Goal: Transaction & Acquisition: Purchase product/service

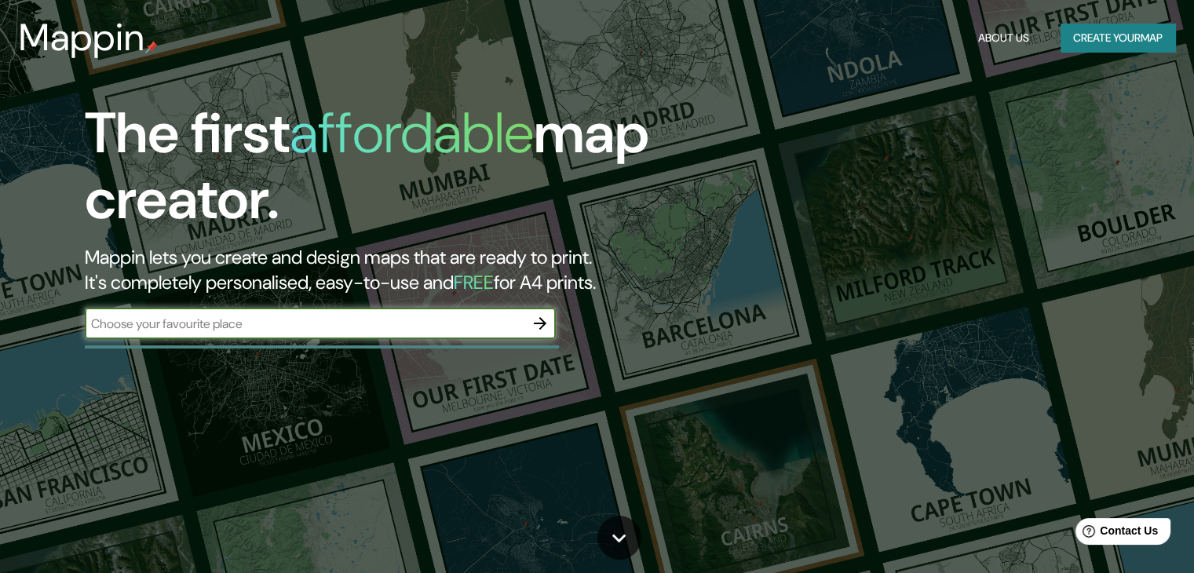
click at [449, 323] on input "text" at bounding box center [305, 324] width 440 height 18
type input "KETCHIKAN"
click at [536, 328] on icon "button" at bounding box center [540, 323] width 19 height 19
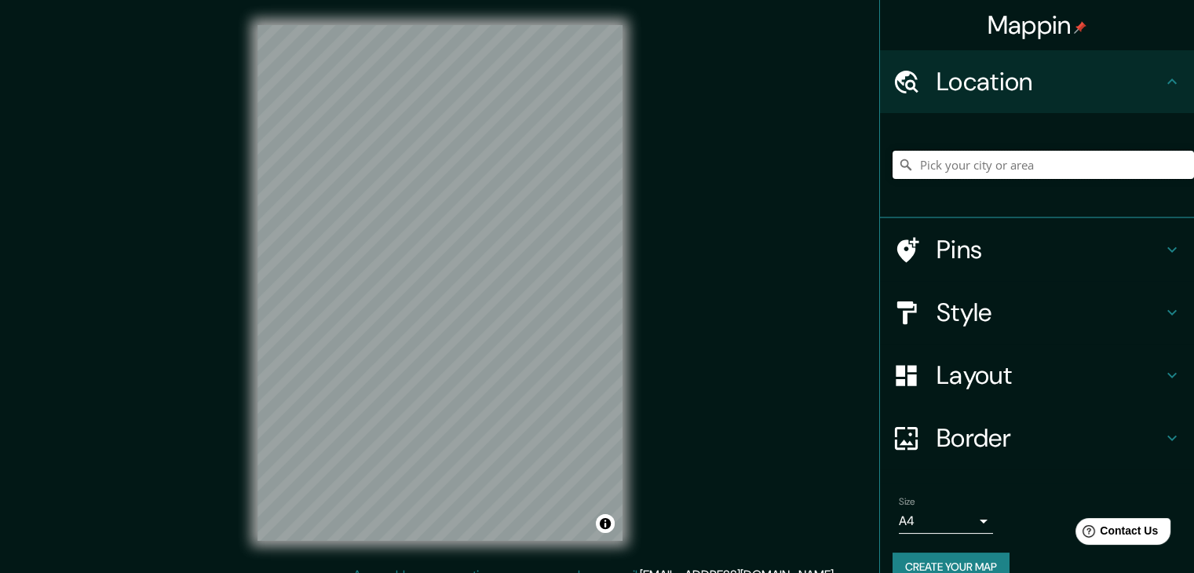
click at [962, 159] on input "Pick your city or area" at bounding box center [1044, 165] width 302 height 28
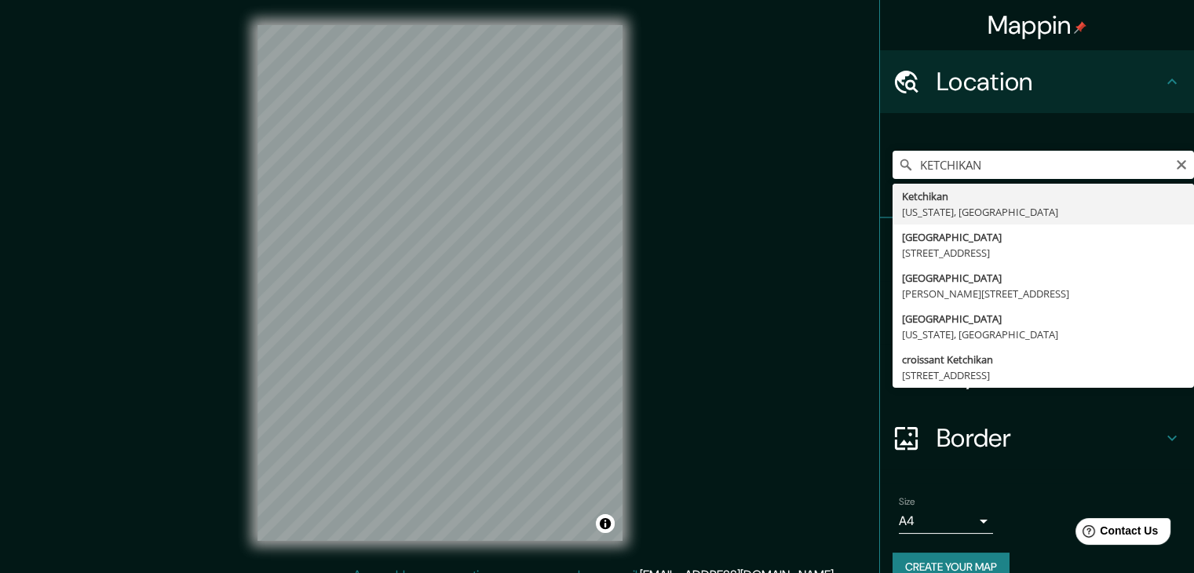
type input "Ketchikan, Alaska, Estados Unidos"
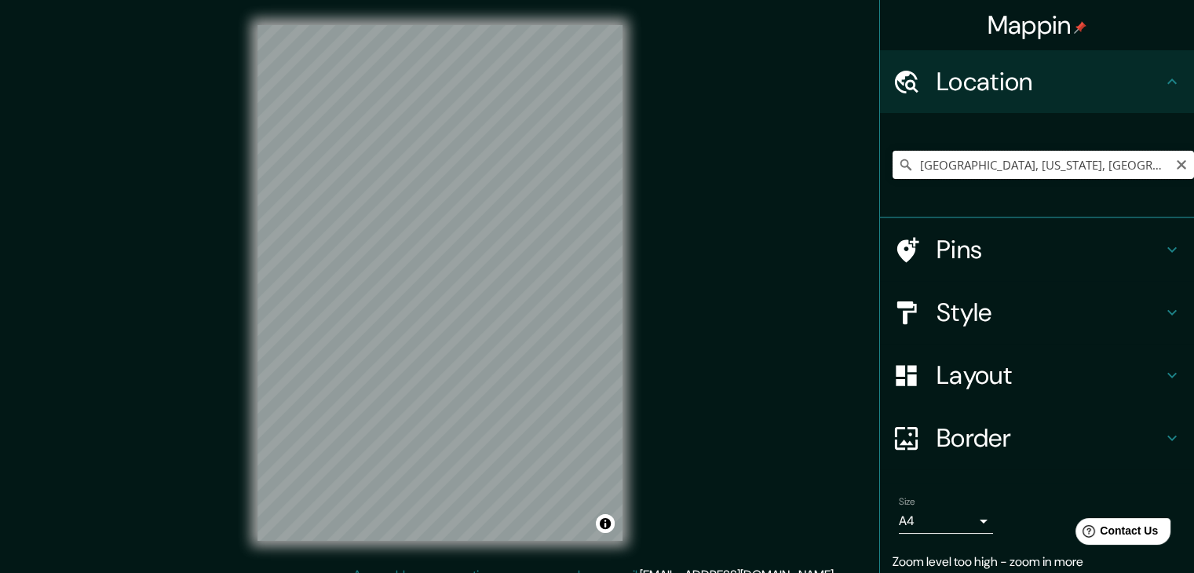
click at [1110, 170] on input "Ketchikan, Alaska, Estados Unidos" at bounding box center [1044, 165] width 302 height 28
click at [1177, 163] on icon "Clear" at bounding box center [1181, 164] width 9 height 9
paste input "55°20'28.0"N 131°38'43.0"W"
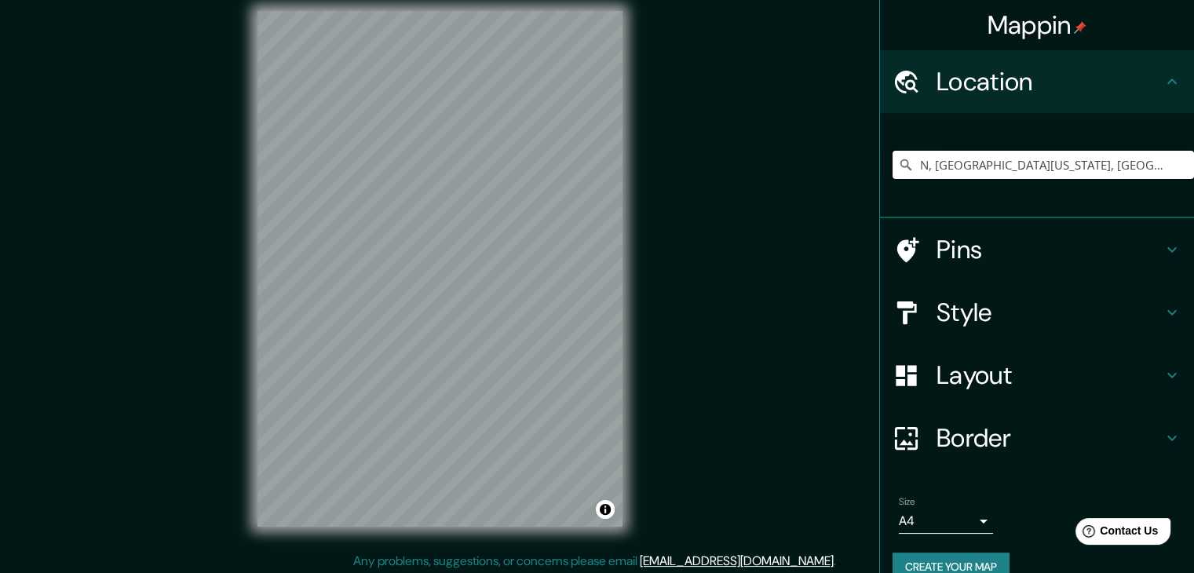
scroll to position [18, 0]
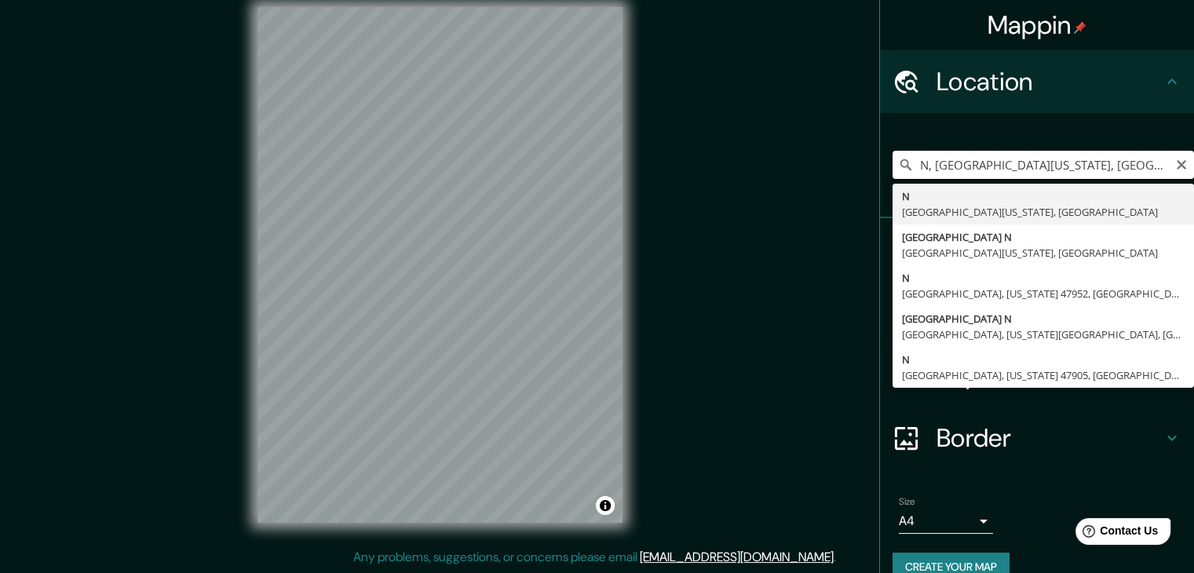
click at [970, 163] on input "N, West Lafayette, Indiana 47906, Estados Unidos" at bounding box center [1044, 165] width 302 height 28
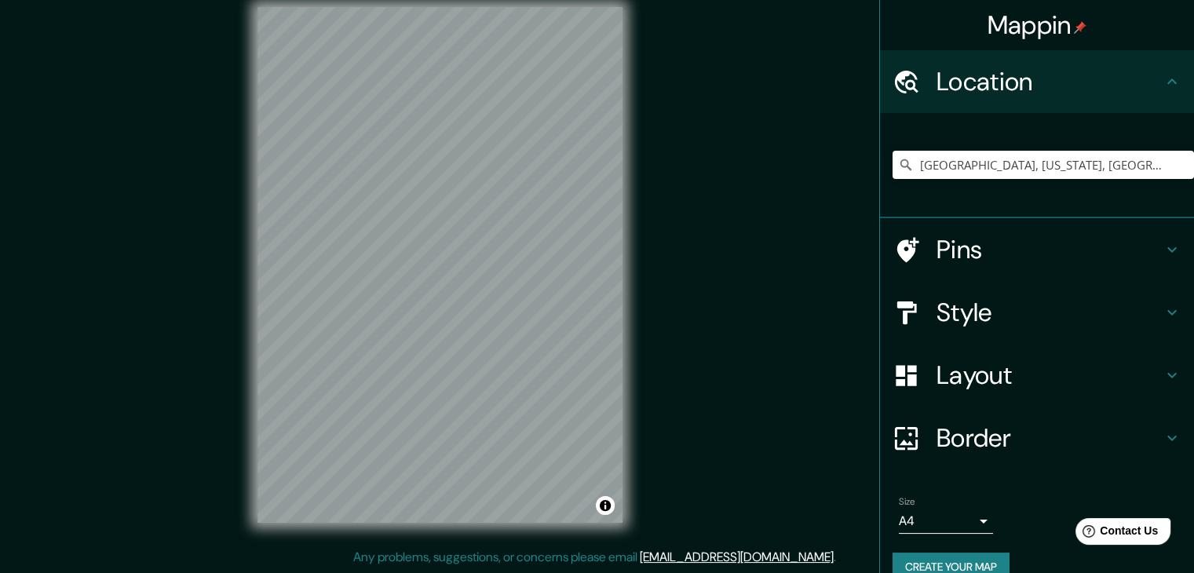
scroll to position [0, 0]
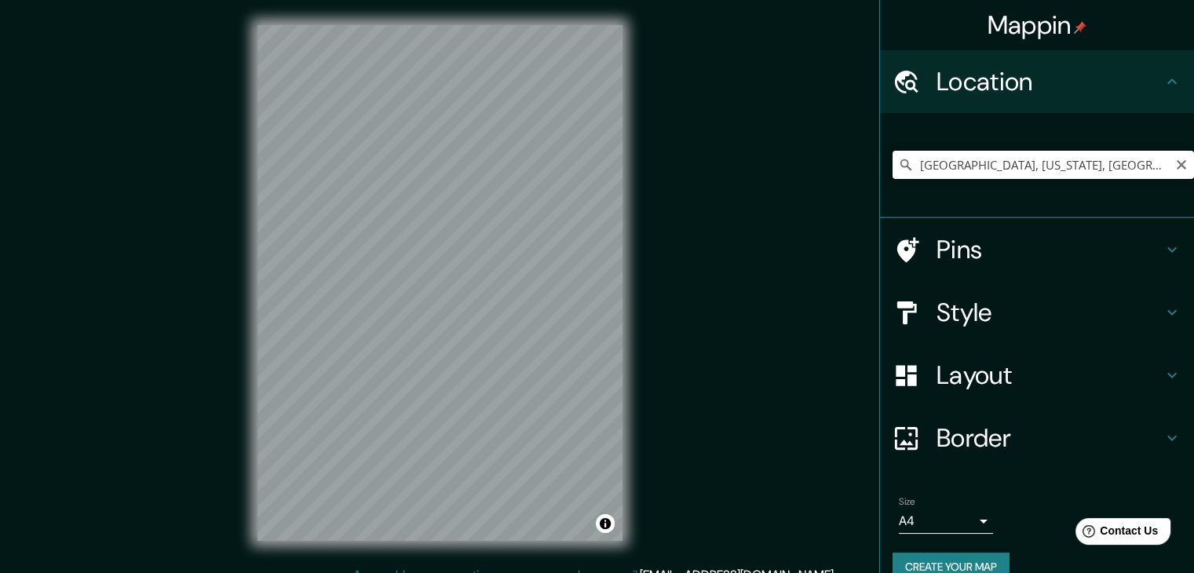
drag, startPoint x: 1099, startPoint y: 161, endPoint x: 961, endPoint y: 174, distance: 138.9
click at [961, 174] on input "Ketchikan, Alaska, Estados Unidos" at bounding box center [1044, 165] width 302 height 28
click at [1021, 302] on h4 "Style" at bounding box center [1050, 312] width 226 height 31
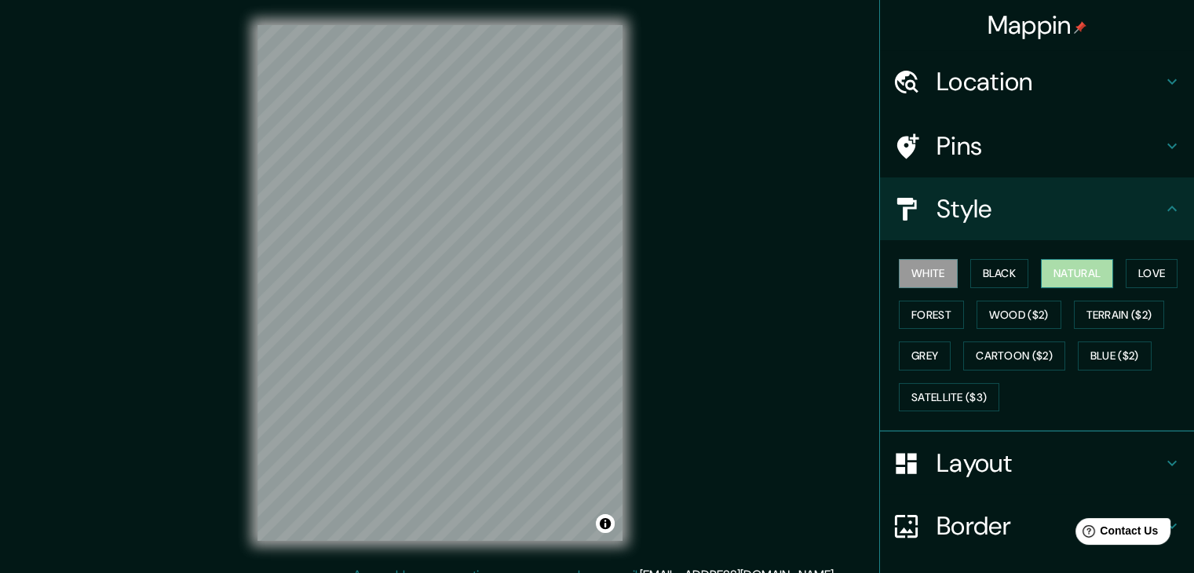
click at [1056, 269] on button "Natural" at bounding box center [1077, 273] width 72 height 29
drag, startPoint x: 1147, startPoint y: 273, endPoint x: 1118, endPoint y: 273, distance: 29.1
click at [1147, 274] on button "Love" at bounding box center [1152, 273] width 52 height 29
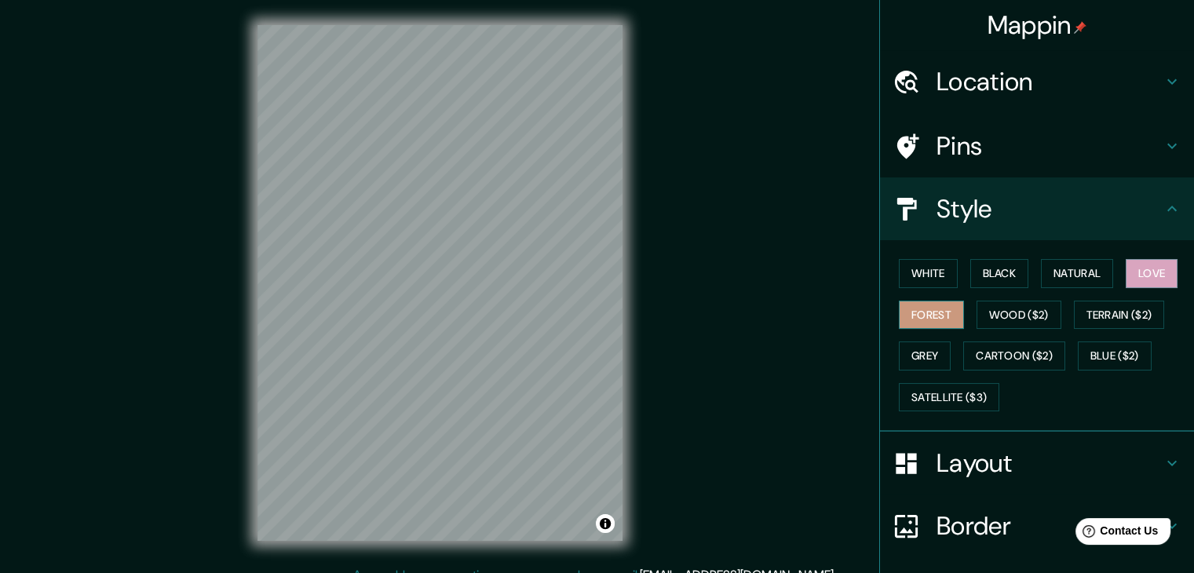
click at [928, 312] on button "Forest" at bounding box center [931, 315] width 65 height 29
click at [900, 355] on button "Grey" at bounding box center [925, 356] width 52 height 29
click at [1017, 89] on h4 "Location" at bounding box center [1050, 81] width 226 height 31
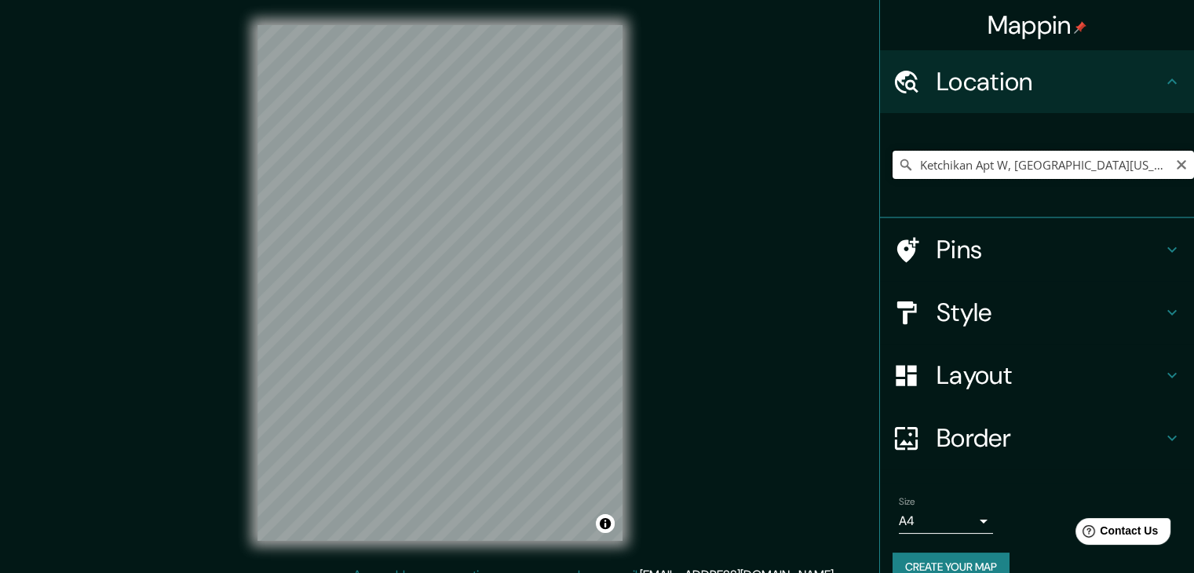
drag, startPoint x: 963, startPoint y: 166, endPoint x: 998, endPoint y: 167, distance: 35.4
click at [998, 167] on input "Ketchikan Apt W, Ketchikan, Alaska 99901, Estados Unidos" at bounding box center [1044, 165] width 302 height 28
click at [964, 166] on input "Ketchikan Avenue, Fairbanks, Alaska 99701, Estados Unidos" at bounding box center [1044, 165] width 302 height 28
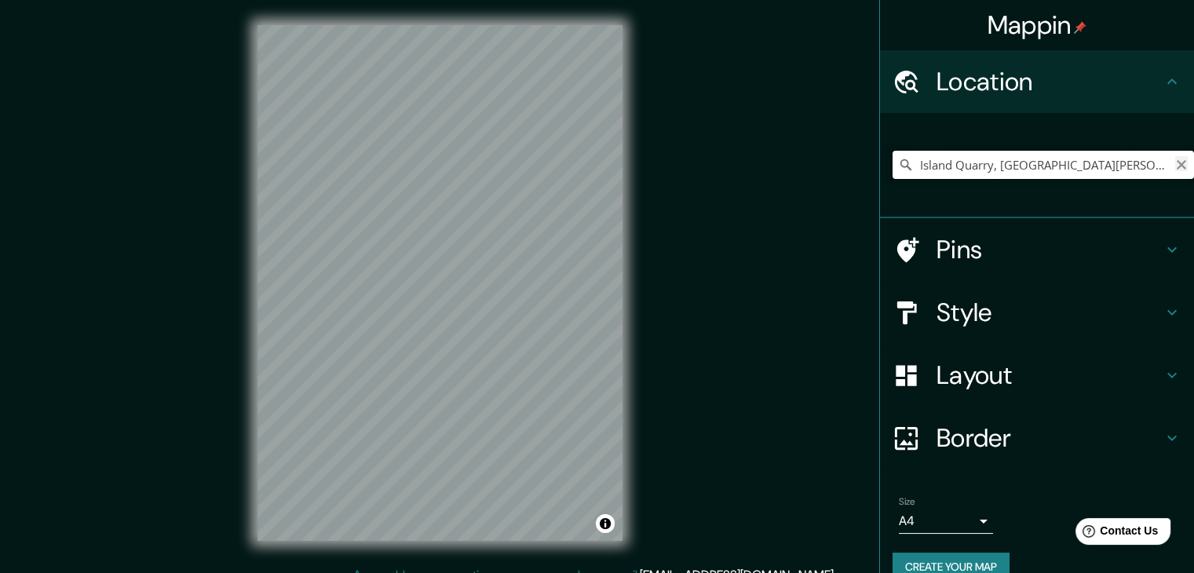
type input "Island Quarry, Parroquia de Hamilton CR04, Bermudas"
click at [1176, 159] on icon "Clear" at bounding box center [1182, 165] width 13 height 13
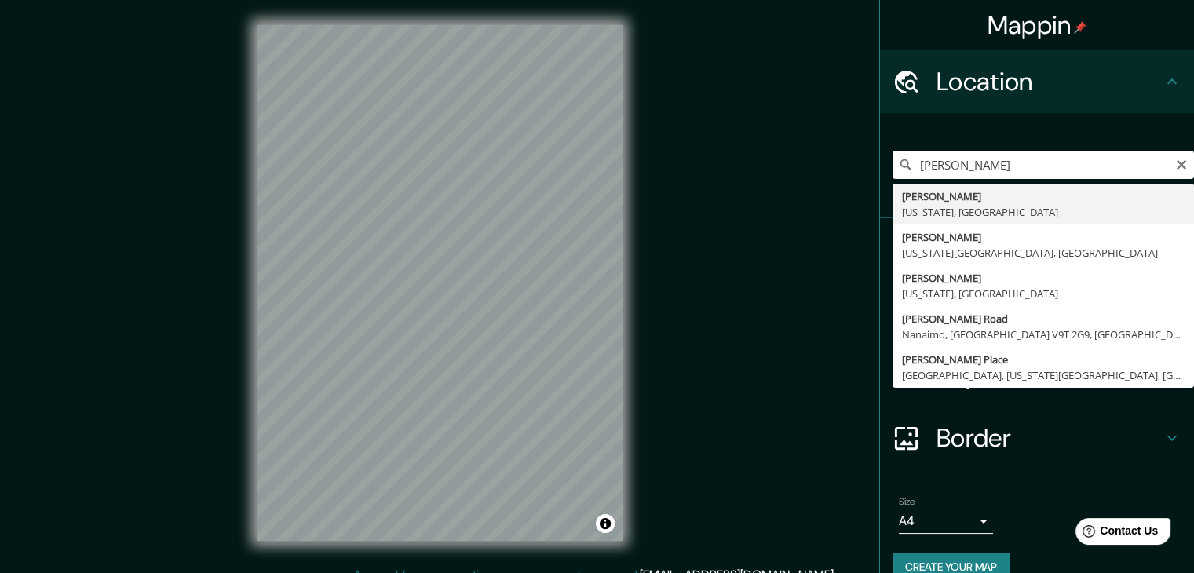
type input "Saxman, Alaska, Estados Unidos"
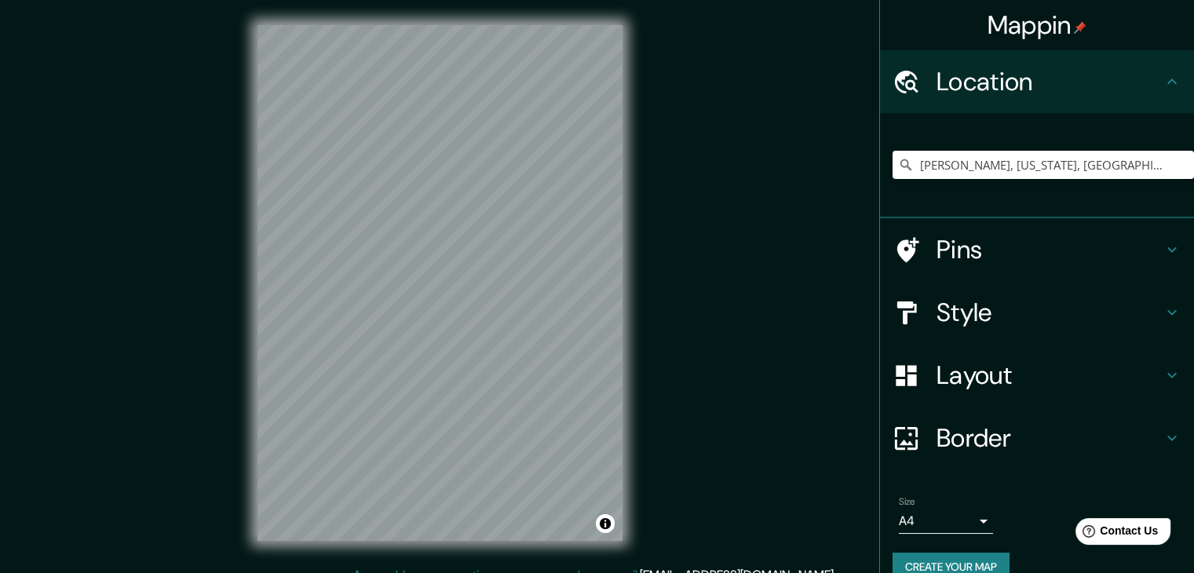
click at [974, 257] on h4 "Pins" at bounding box center [1050, 249] width 226 height 31
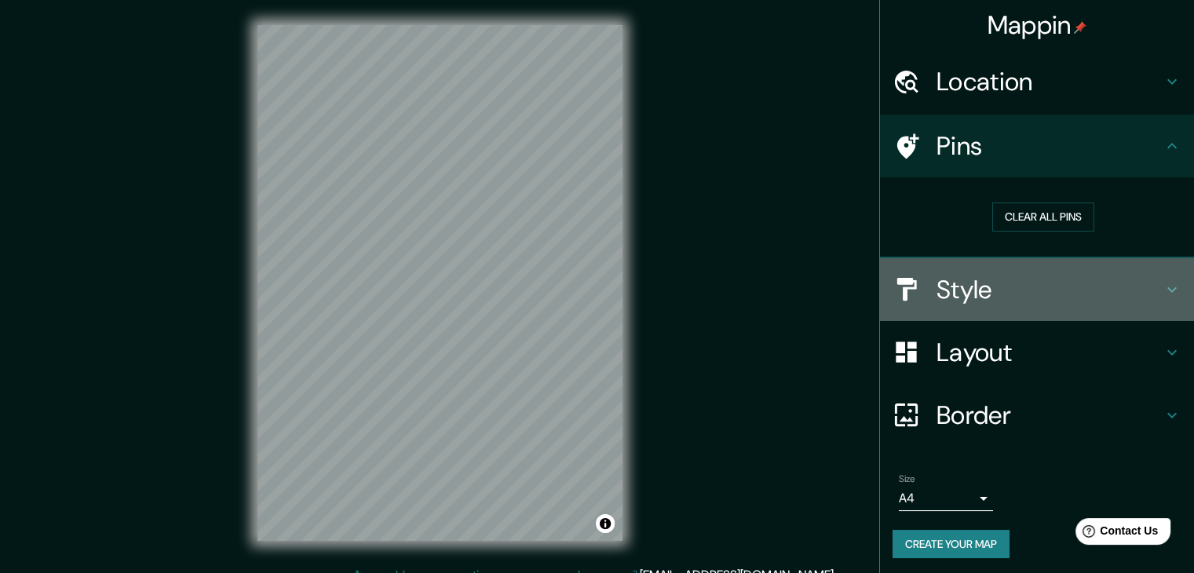
click at [971, 294] on h4 "Style" at bounding box center [1050, 289] width 226 height 31
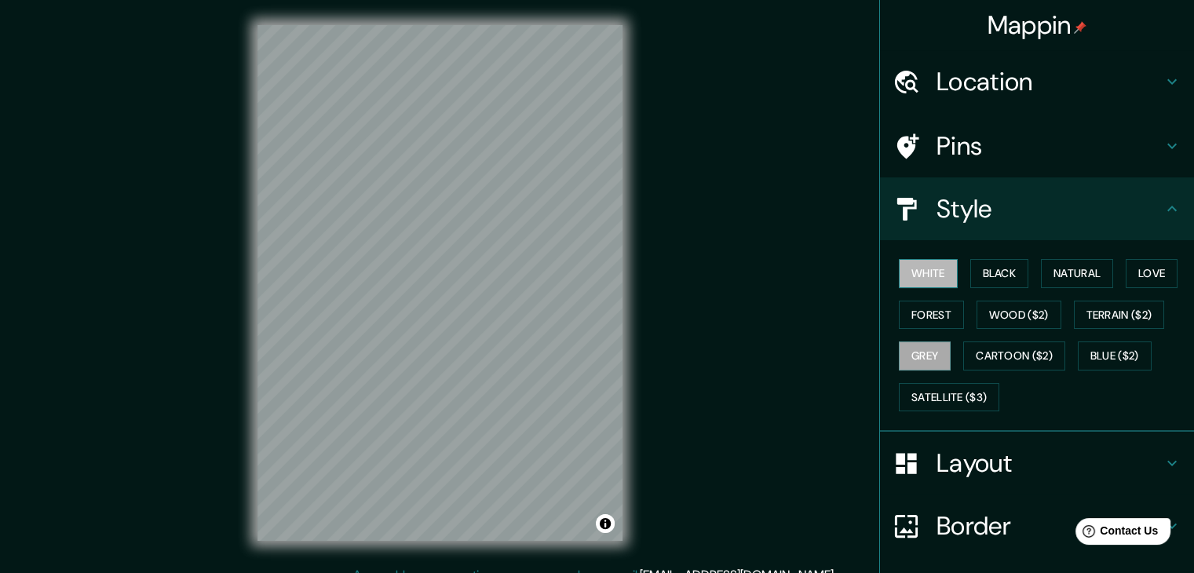
click at [942, 280] on button "White" at bounding box center [928, 273] width 59 height 29
click at [993, 271] on button "Black" at bounding box center [1000, 273] width 59 height 29
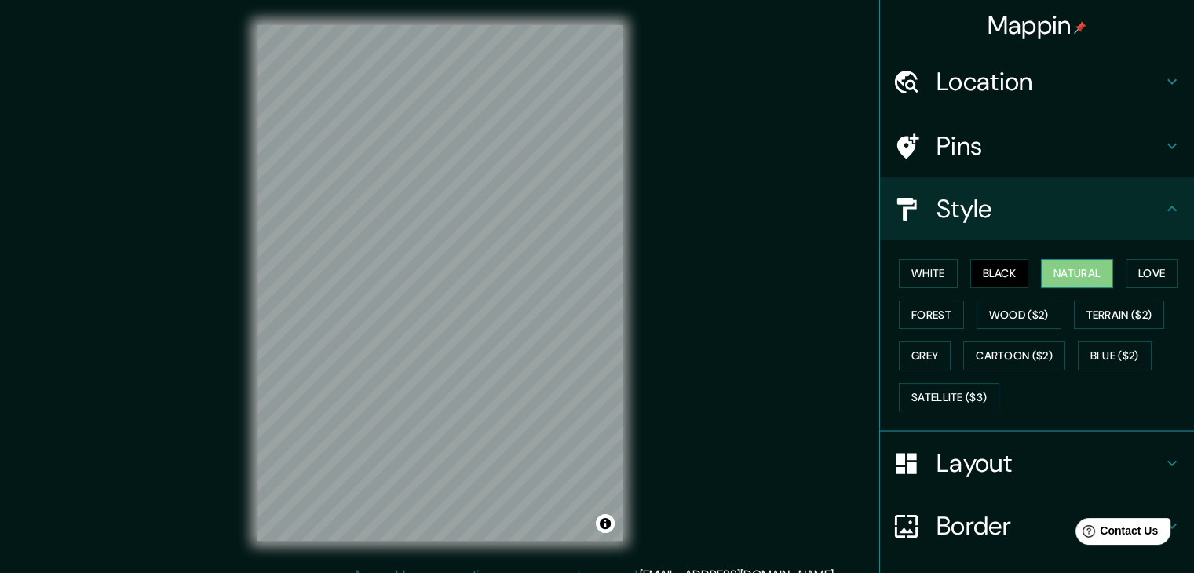
click at [1047, 268] on button "Natural" at bounding box center [1077, 273] width 72 height 29
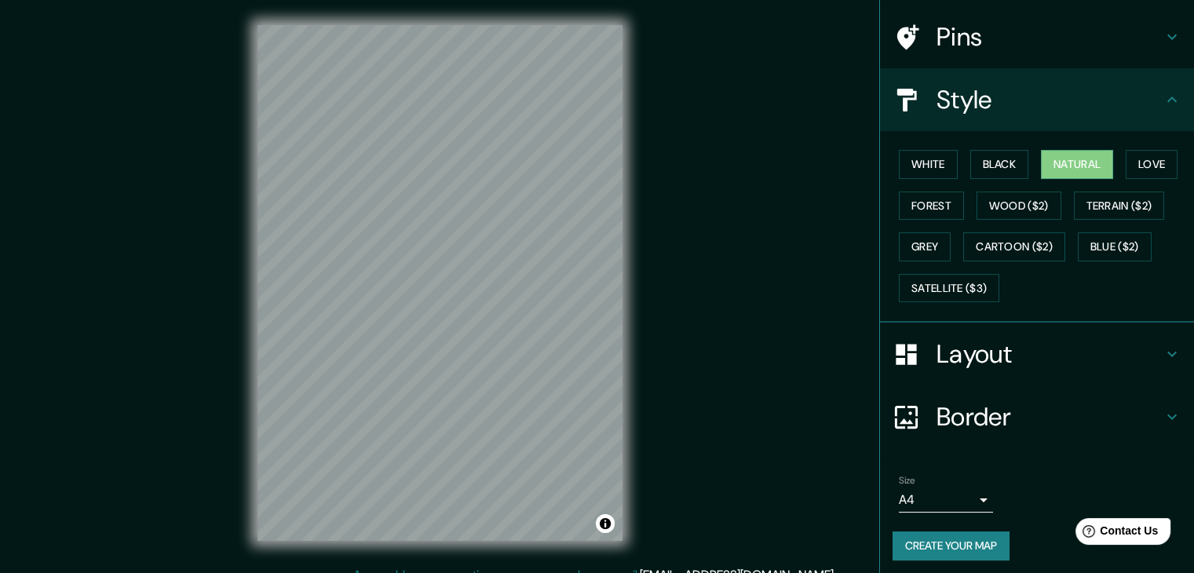
scroll to position [113, 0]
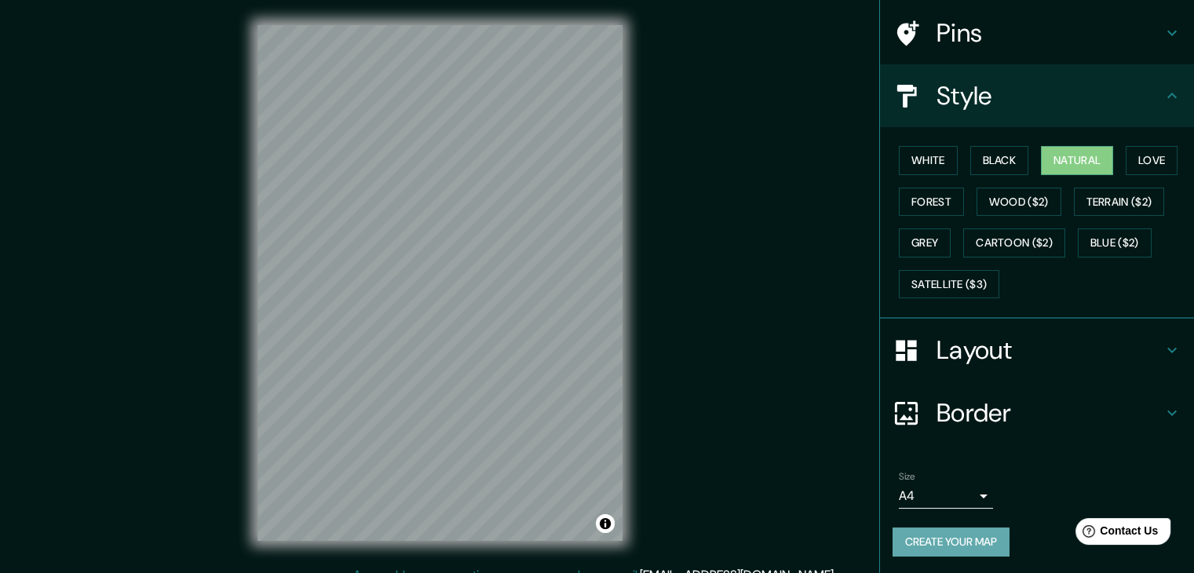
click at [982, 540] on button "Create your map" at bounding box center [951, 542] width 117 height 29
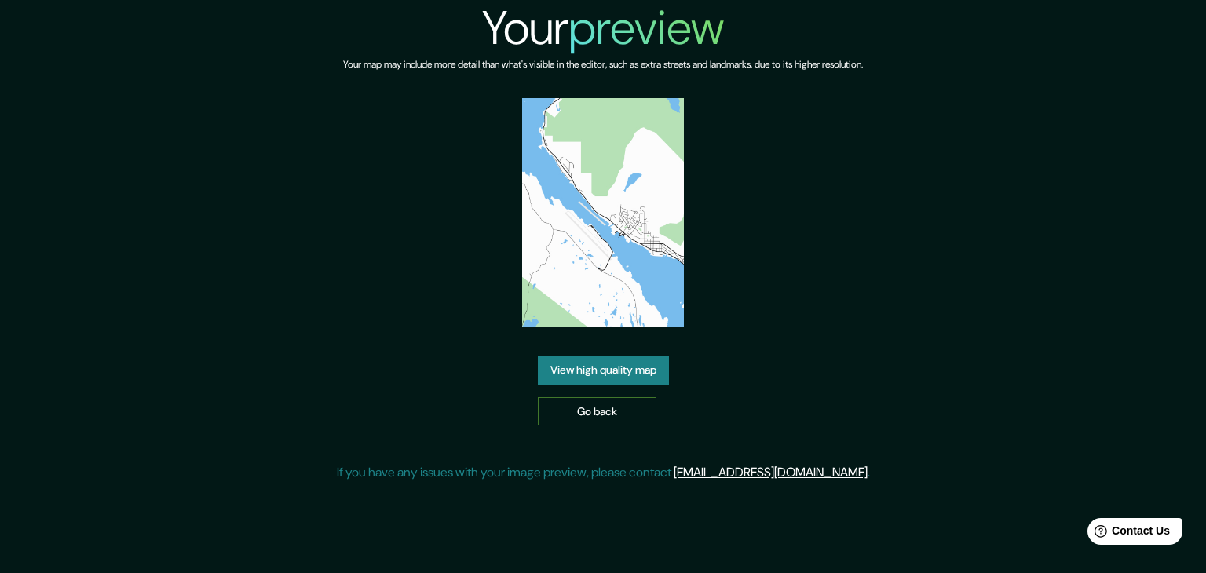
click at [616, 419] on link "Go back" at bounding box center [597, 411] width 119 height 29
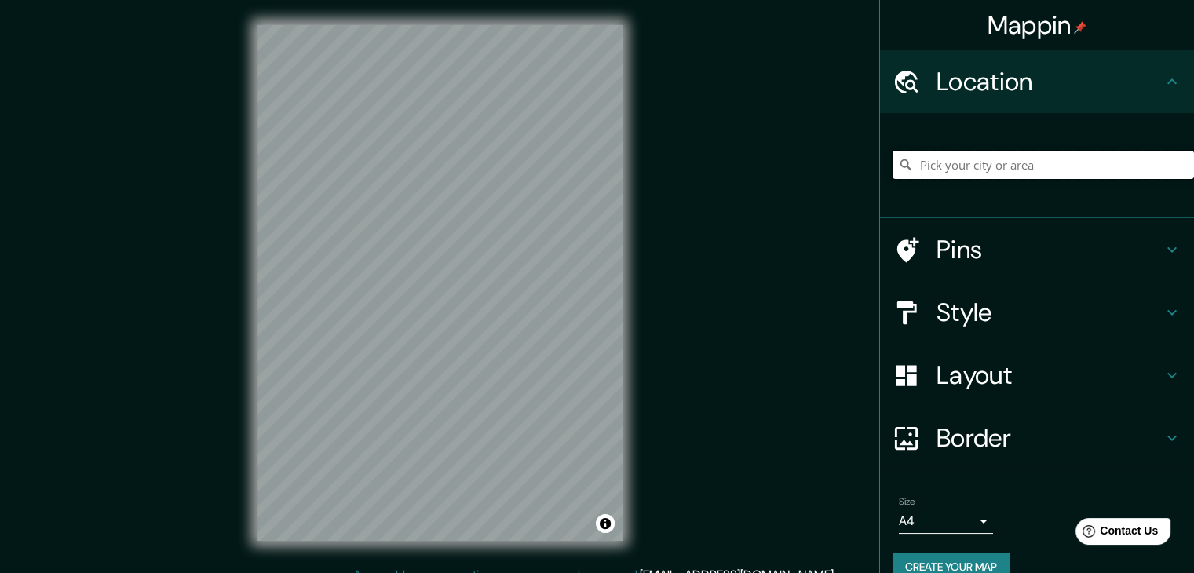
click at [1008, 168] on input "Pick your city or area" at bounding box center [1044, 165] width 302 height 28
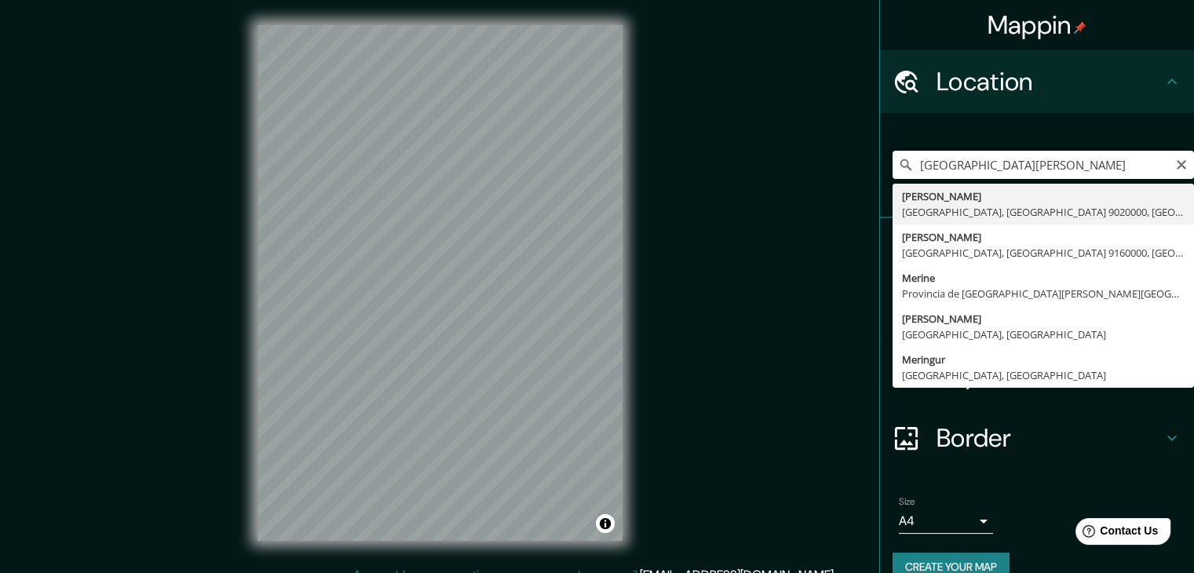
type input "Arturo Merino Benítez, Pudahuel, Región Metropolitana de Santiago 9020000, Chile"
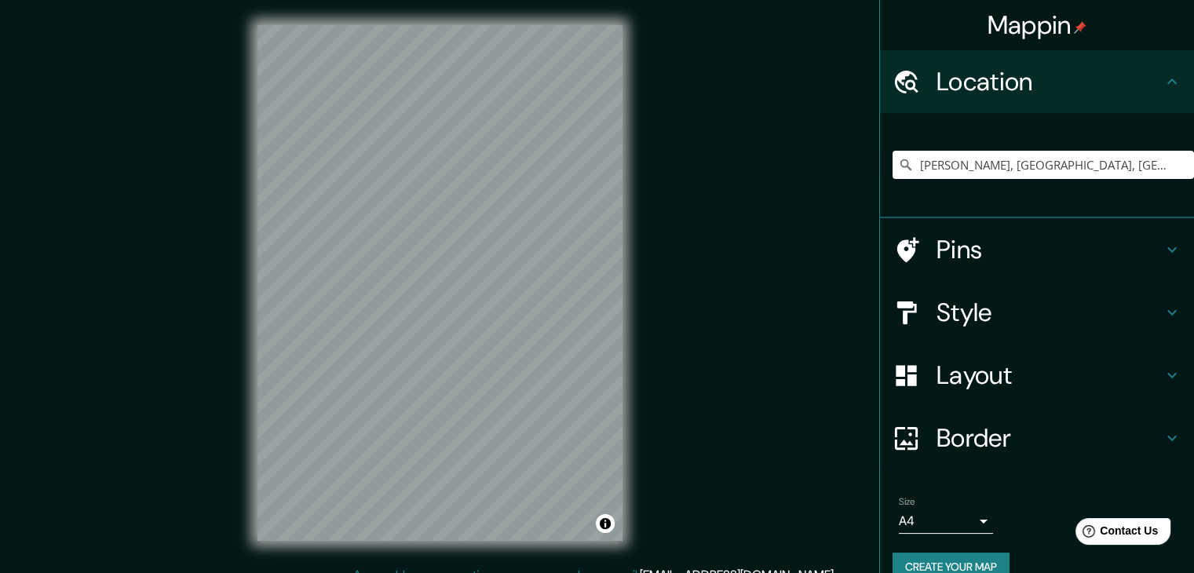
click at [989, 305] on h4 "Style" at bounding box center [1050, 312] width 226 height 31
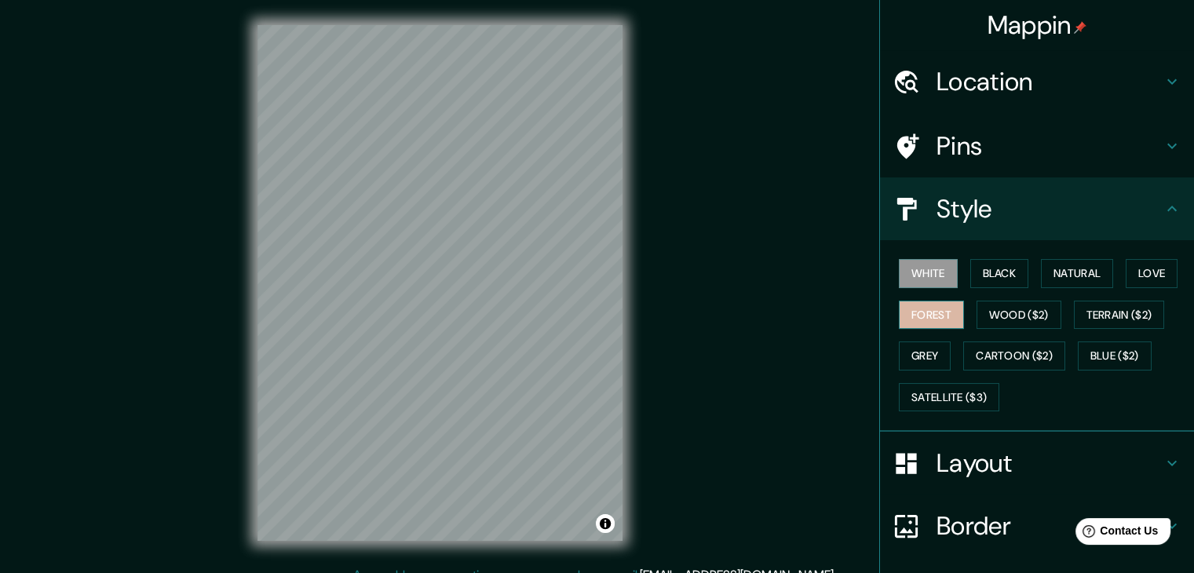
click at [933, 309] on button "Forest" at bounding box center [931, 315] width 65 height 29
click at [983, 271] on button "Black" at bounding box center [1000, 273] width 59 height 29
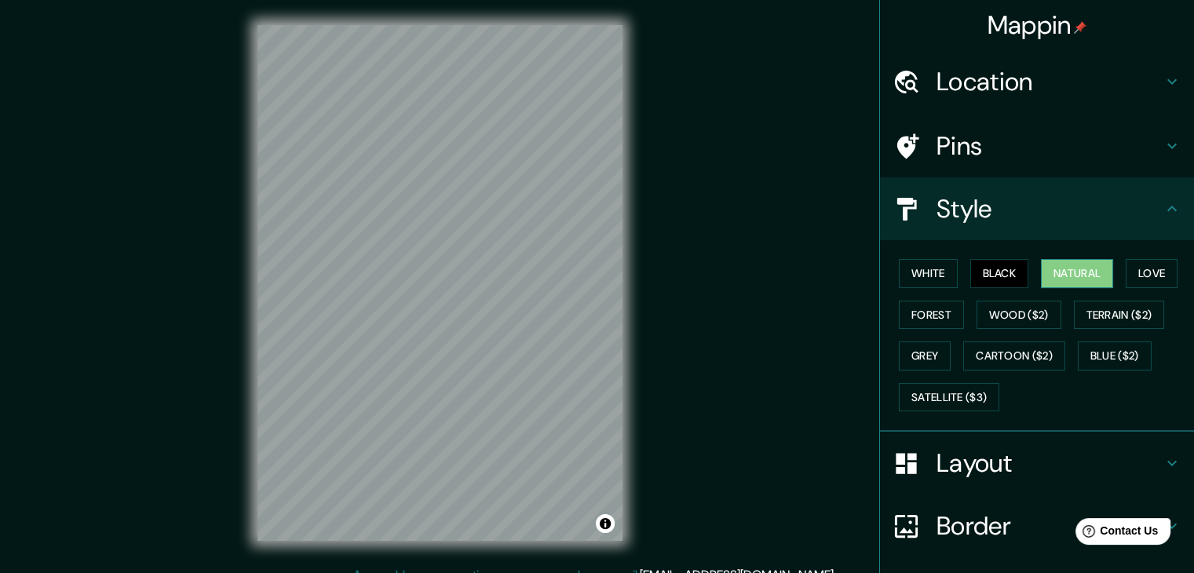
click at [1068, 280] on button "Natural" at bounding box center [1077, 273] width 72 height 29
click at [1147, 265] on button "Love" at bounding box center [1152, 273] width 52 height 29
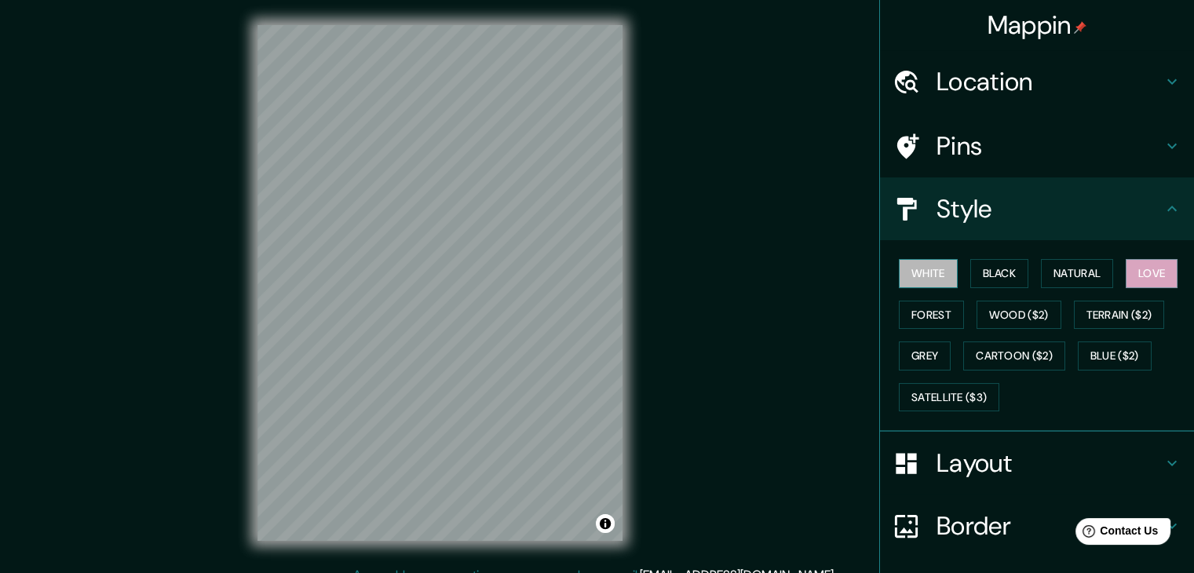
click at [913, 283] on button "White" at bounding box center [928, 273] width 59 height 29
click at [995, 276] on button "Black" at bounding box center [1000, 273] width 59 height 29
click at [924, 269] on button "White" at bounding box center [928, 273] width 59 height 29
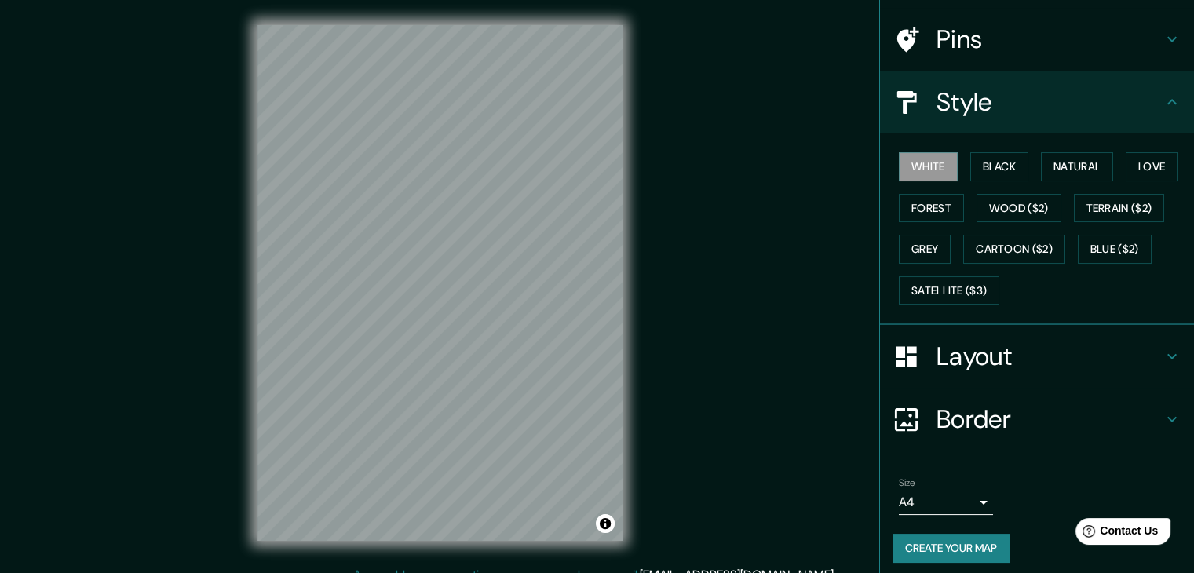
scroll to position [113, 0]
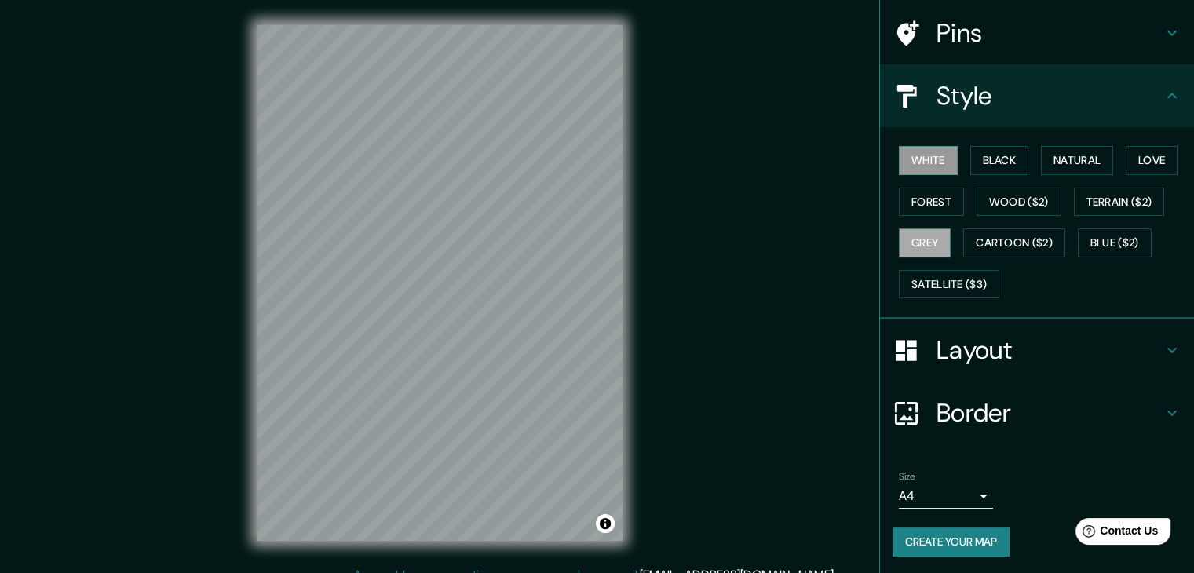
click at [920, 243] on button "Grey" at bounding box center [925, 243] width 52 height 29
click at [938, 535] on button "Create your map" at bounding box center [951, 542] width 117 height 29
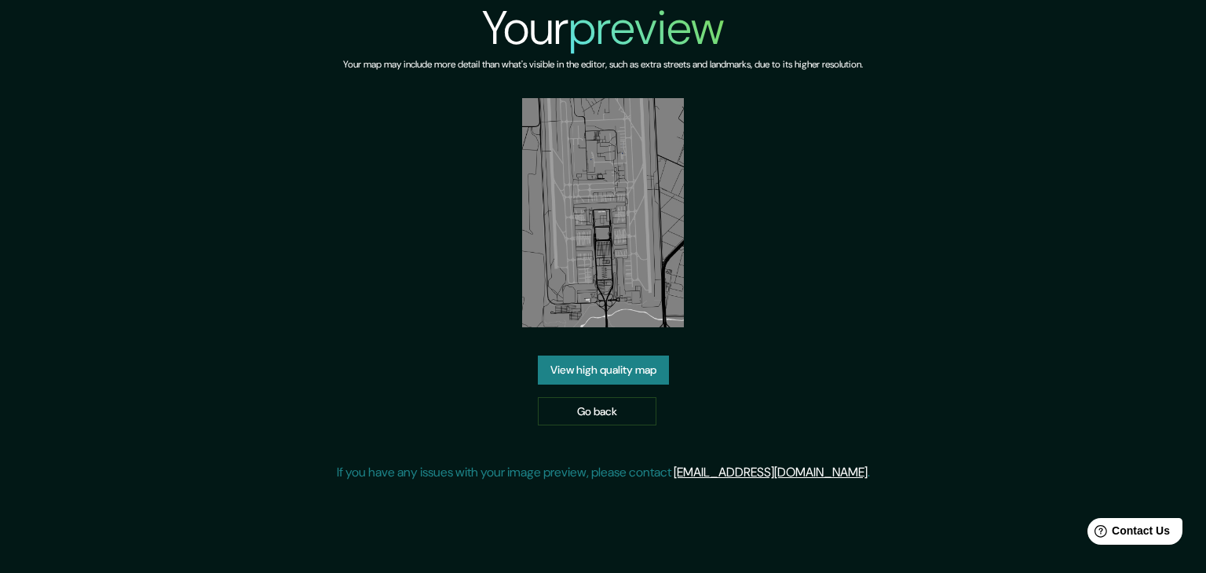
click at [622, 367] on link "View high quality map" at bounding box center [603, 370] width 131 height 29
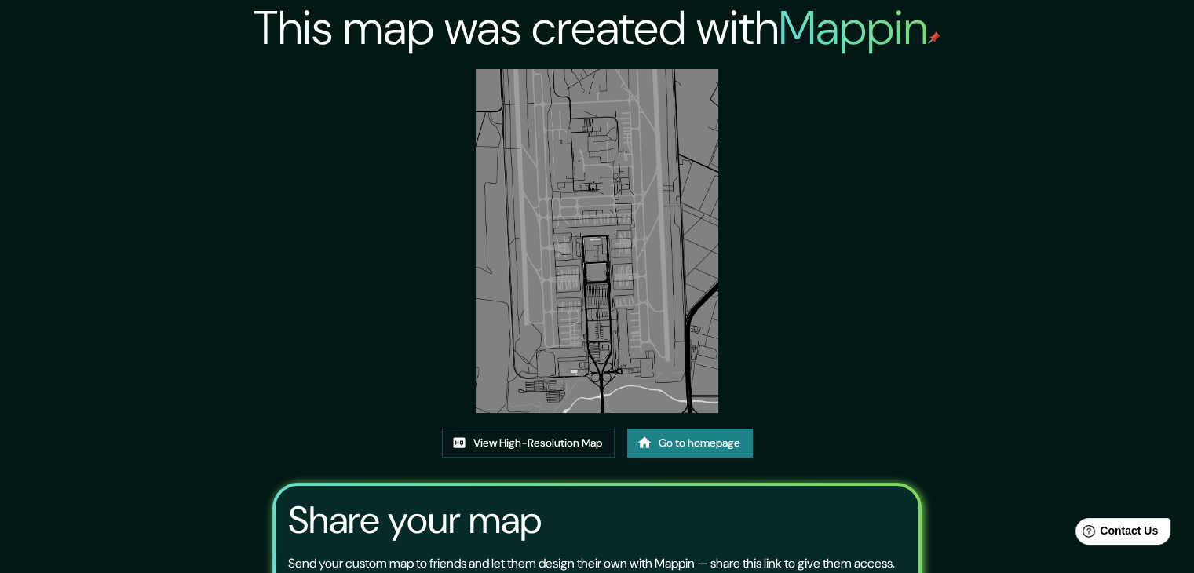
click at [655, 442] on link "Go to homepage" at bounding box center [690, 443] width 126 height 29
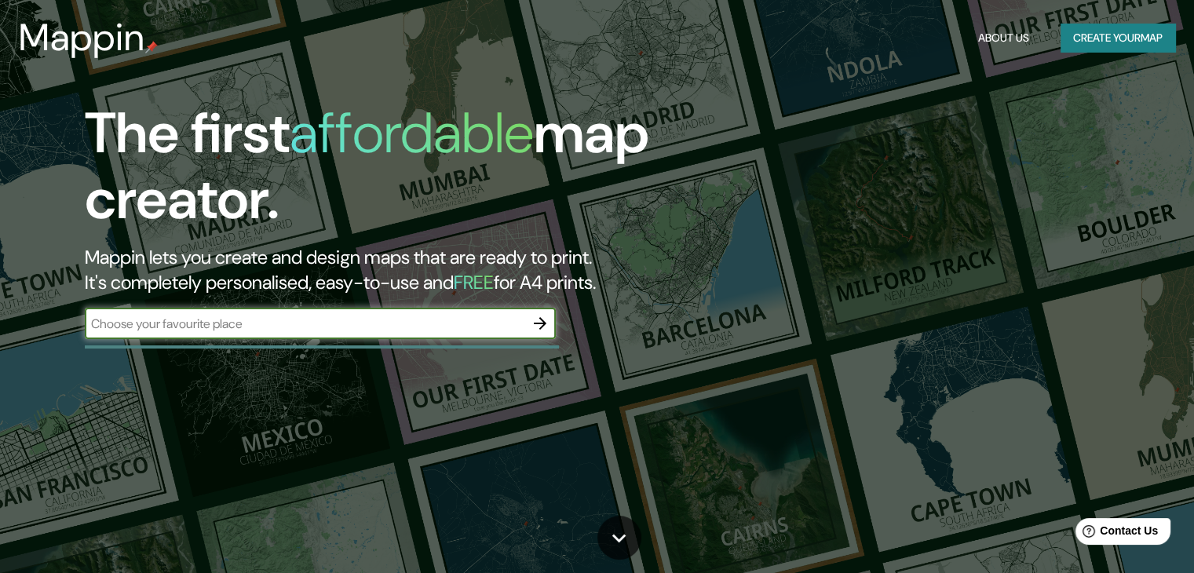
click at [359, 325] on input "text" at bounding box center [305, 324] width 440 height 18
type input "aeroparque"
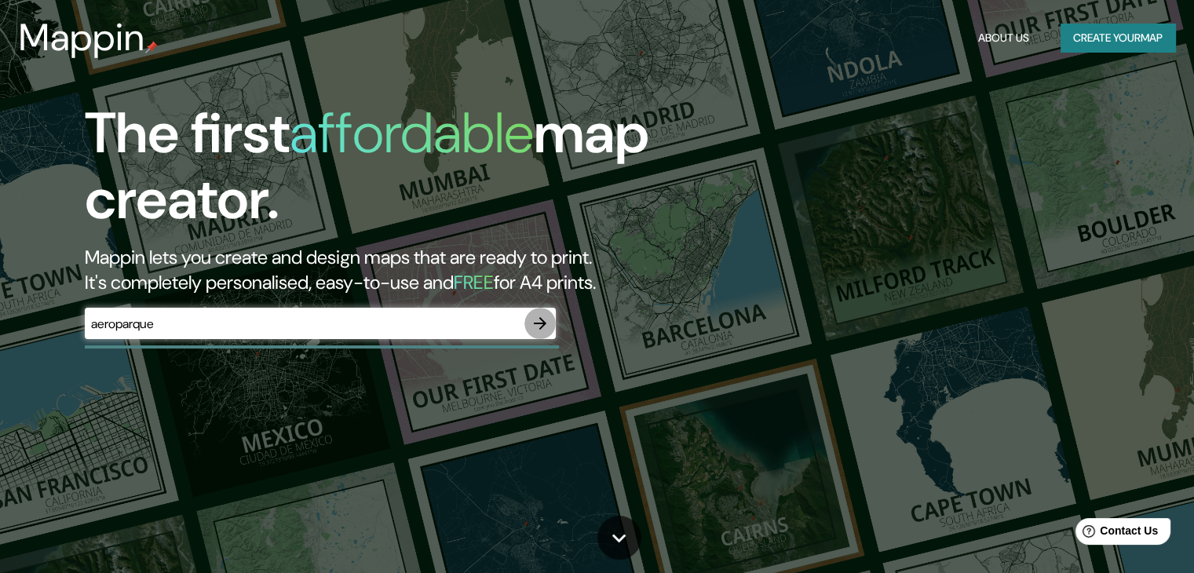
click at [534, 327] on icon "button" at bounding box center [540, 323] width 19 height 19
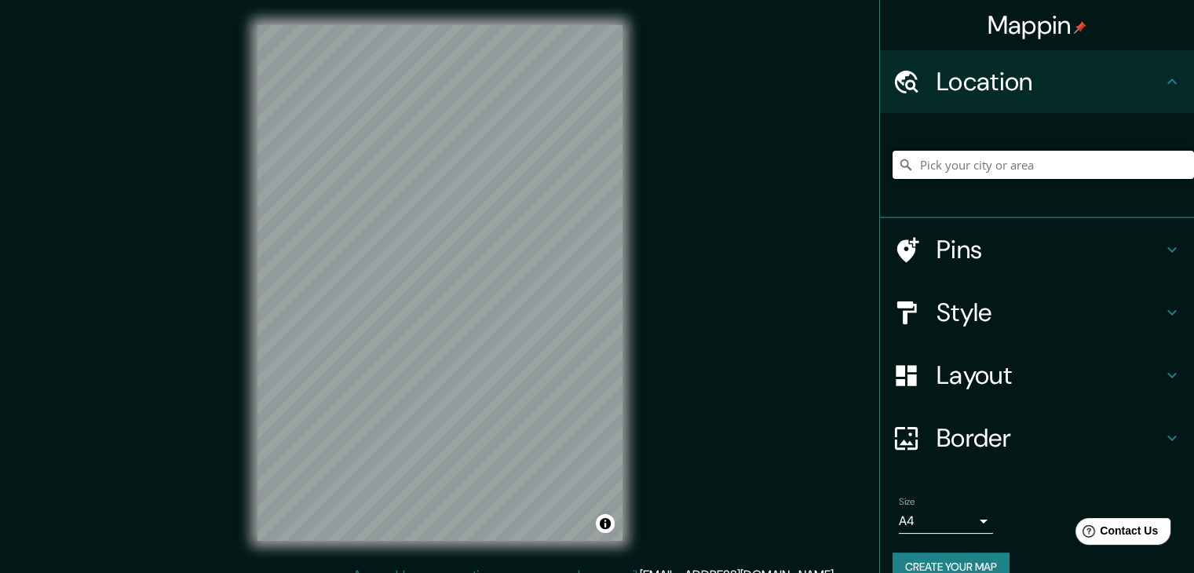
click at [946, 163] on input "Pick your city or area" at bounding box center [1044, 165] width 302 height 28
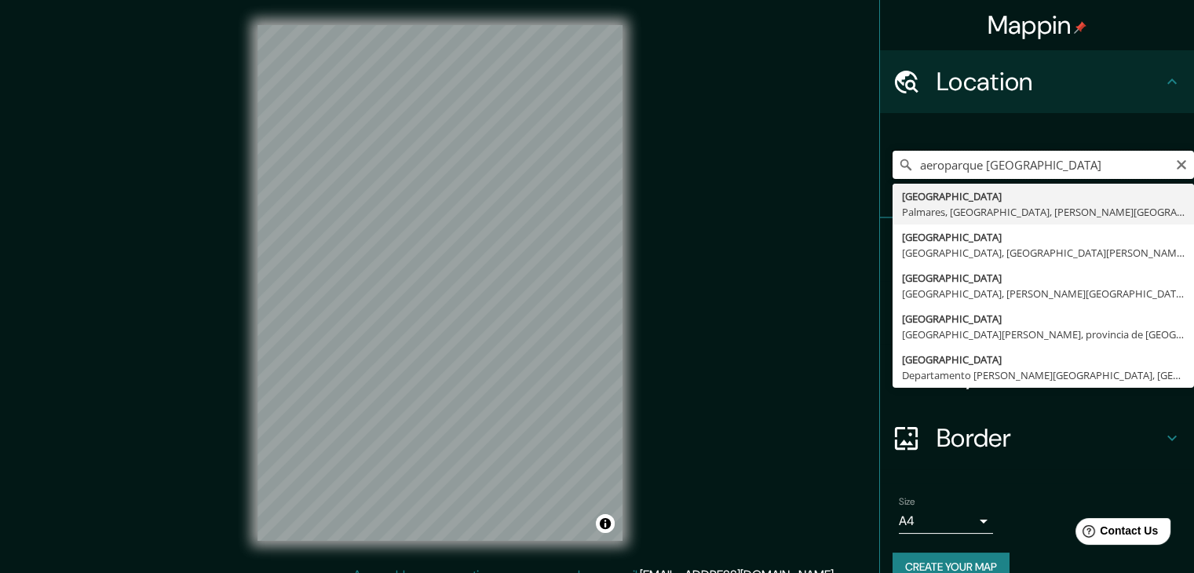
drag, startPoint x: 1061, startPoint y: 163, endPoint x: 974, endPoint y: 172, distance: 87.6
click at [974, 172] on input "aeroparque buenos aires" at bounding box center [1044, 165] width 302 height 28
drag, startPoint x: 973, startPoint y: 165, endPoint x: 943, endPoint y: 170, distance: 30.2
click at [943, 170] on input "aeroparque jorge newbery" at bounding box center [1044, 165] width 302 height 28
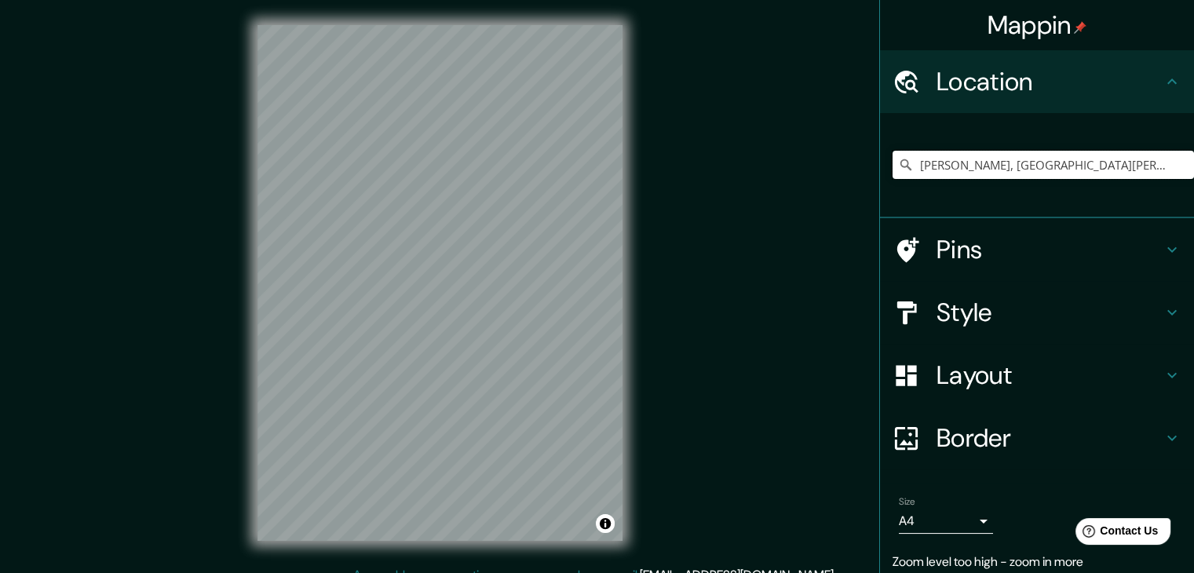
type input "Jorge Newbery, Provincia de Mendoza, Argentina"
click at [1074, 259] on h4 "Pins" at bounding box center [1050, 249] width 226 height 31
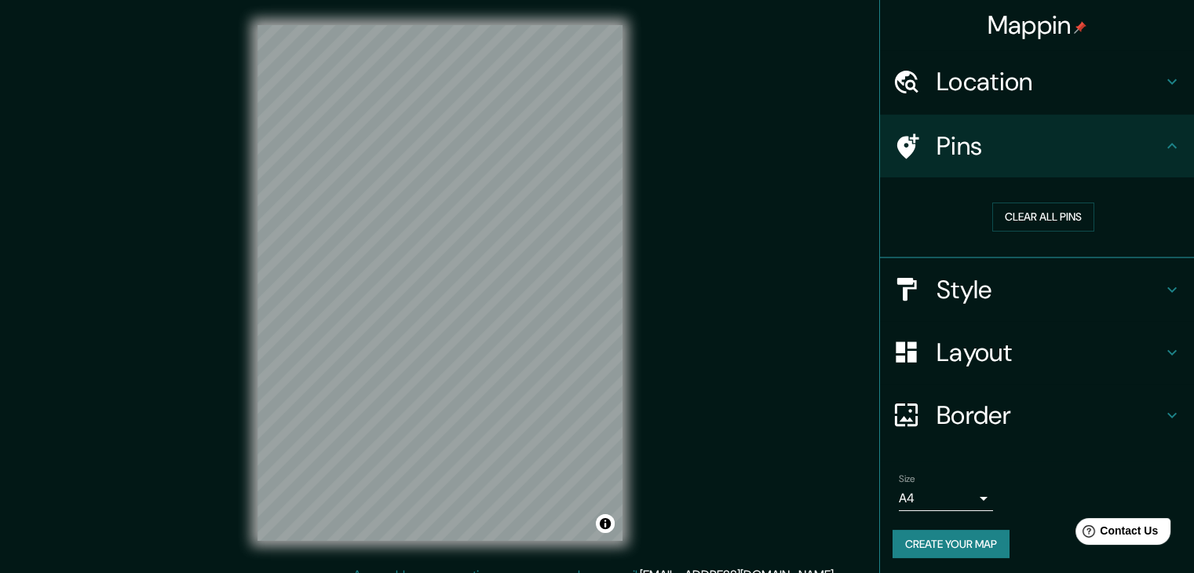
click at [1087, 293] on h4 "Style" at bounding box center [1050, 289] width 226 height 31
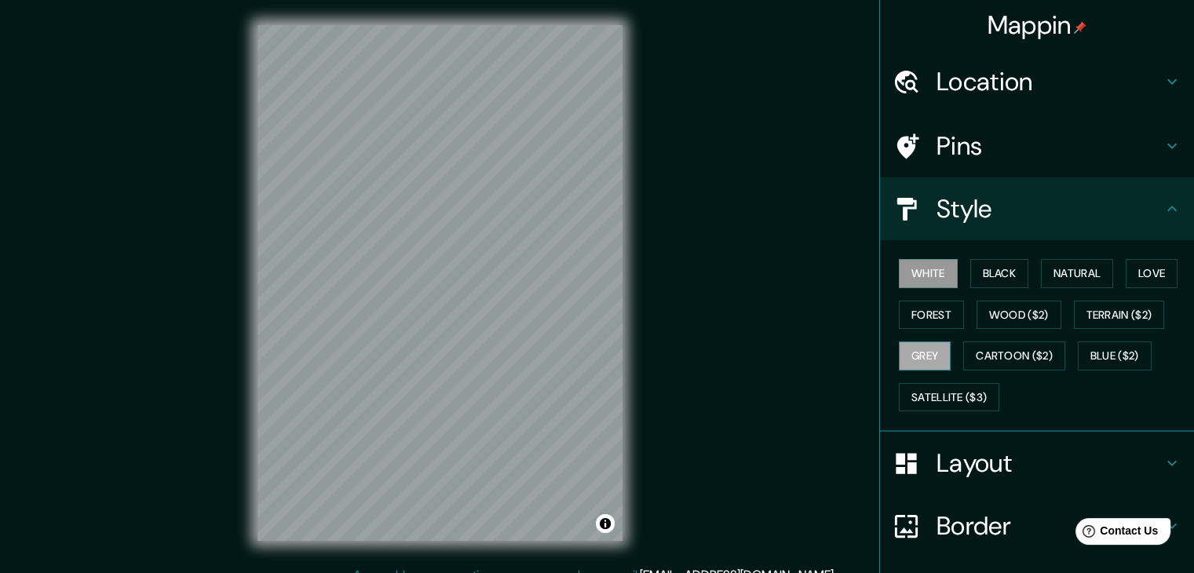
click at [917, 360] on button "Grey" at bounding box center [925, 356] width 52 height 29
click at [929, 305] on button "Forest" at bounding box center [931, 315] width 65 height 29
click at [996, 276] on button "Black" at bounding box center [1000, 273] width 59 height 29
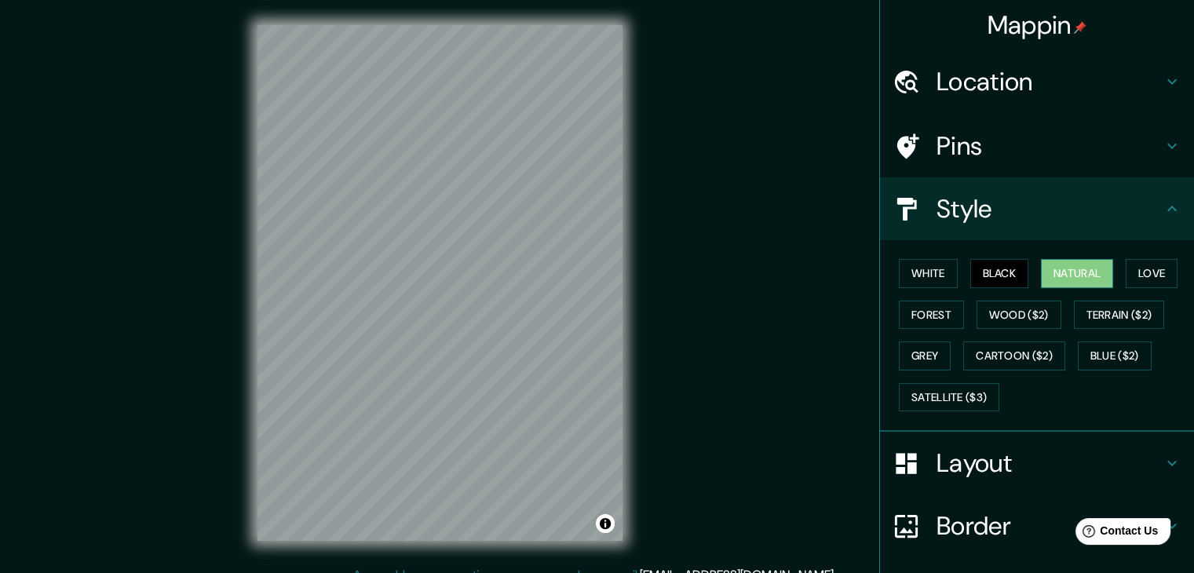
click at [1054, 267] on button "Natural" at bounding box center [1077, 273] width 72 height 29
click at [911, 306] on button "Forest" at bounding box center [931, 315] width 65 height 29
click at [1055, 268] on button "Natural" at bounding box center [1077, 273] width 72 height 29
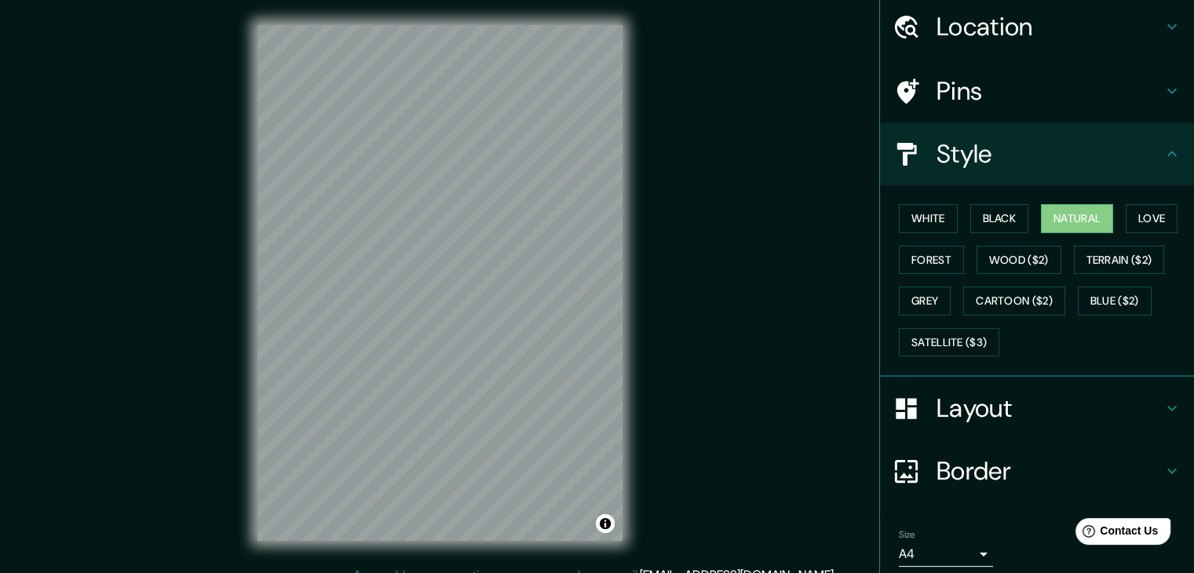
scroll to position [113, 0]
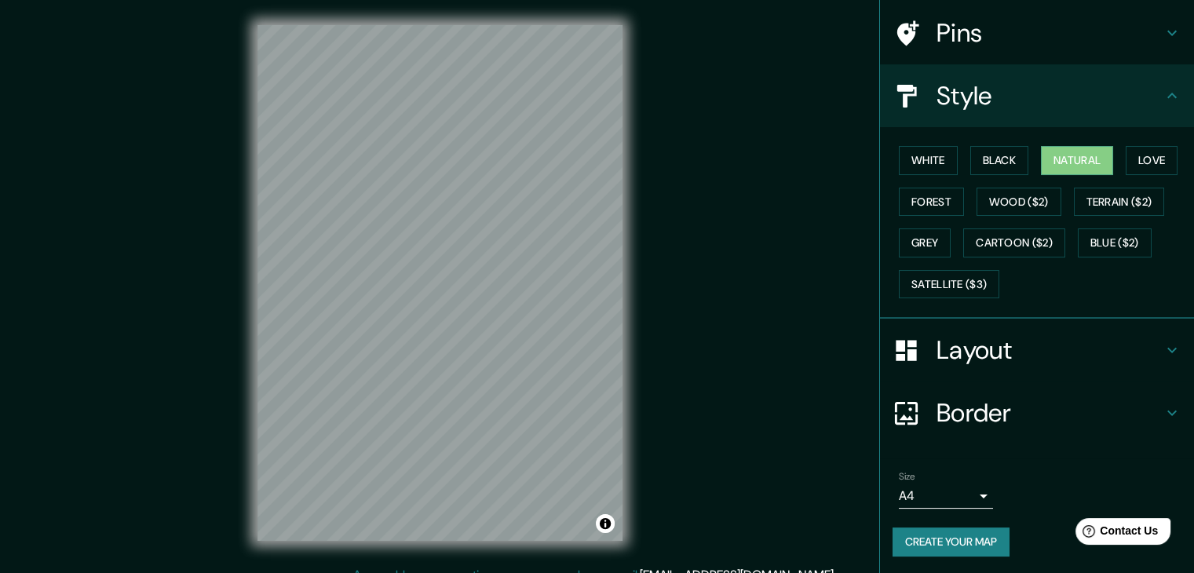
click at [901, 538] on button "Create your map" at bounding box center [951, 542] width 117 height 29
